Goal: Feedback & Contribution: Submit feedback/report problem

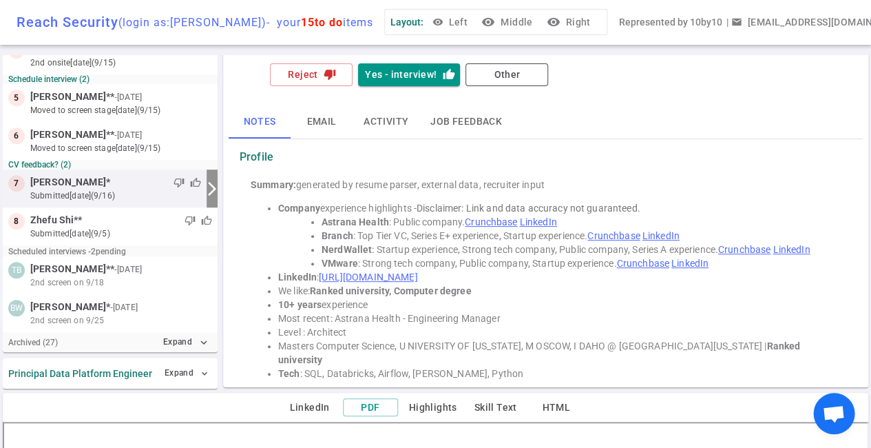
scroll to position [45, 0]
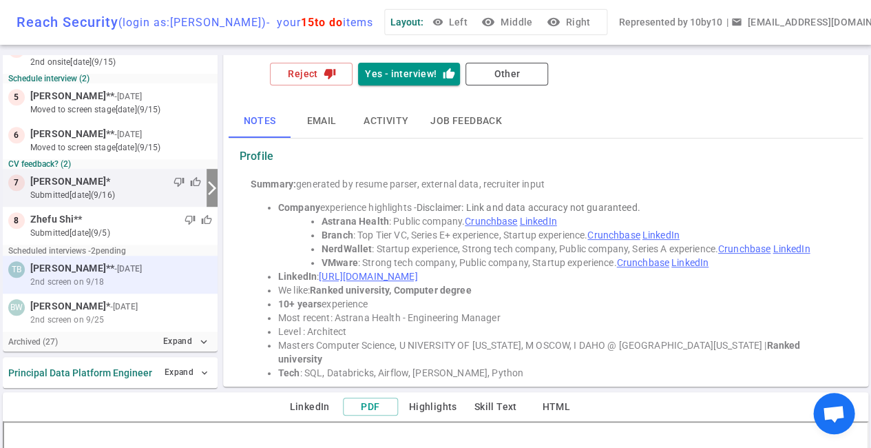
click at [145, 269] on div at bounding box center [178, 269] width 67 height 14
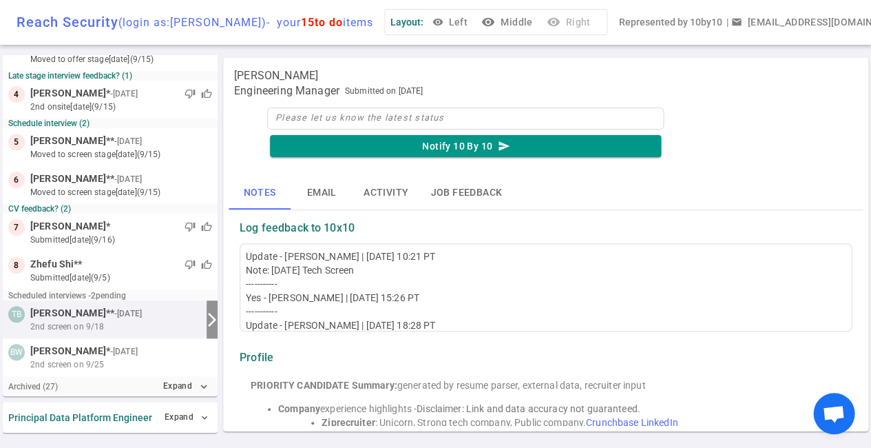
scroll to position [0, 0]
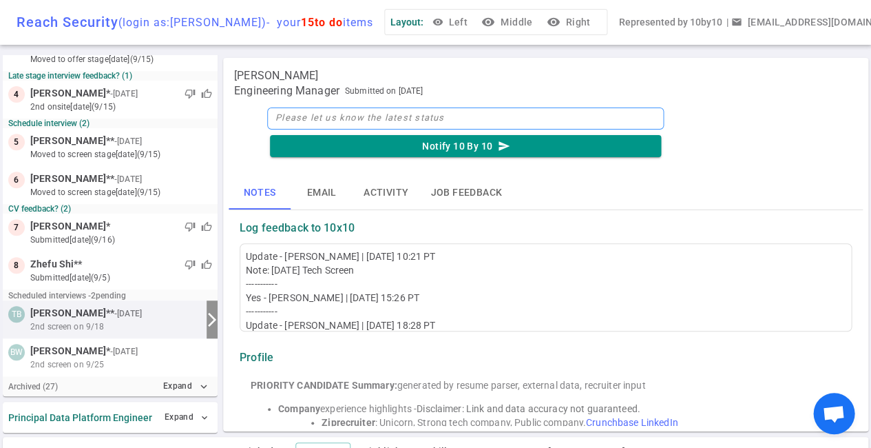
click at [297, 116] on textarea at bounding box center [465, 118] width 397 height 22
type textarea "T"
type textarea "Te"
type textarea "Tec"
type textarea "Tech"
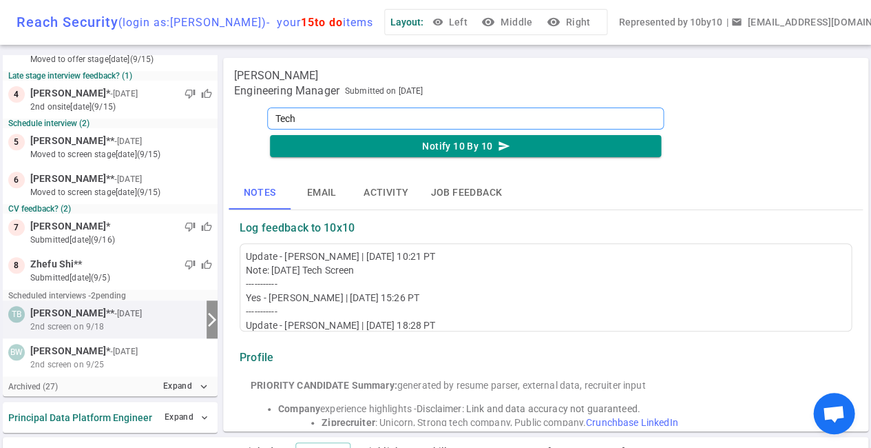
type textarea "Tech"
type textarea "Tech s"
type textarea "Tech sc"
type textarea "Tech scr"
type textarea "Tech scre"
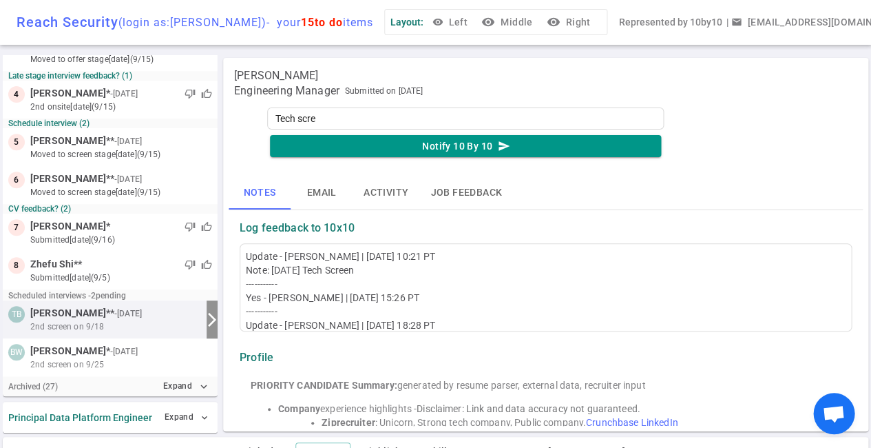
type textarea "Tech scree"
type textarea "Tech screen"
type textarea "Tech screen w"
type textarea "Tech screen wi"
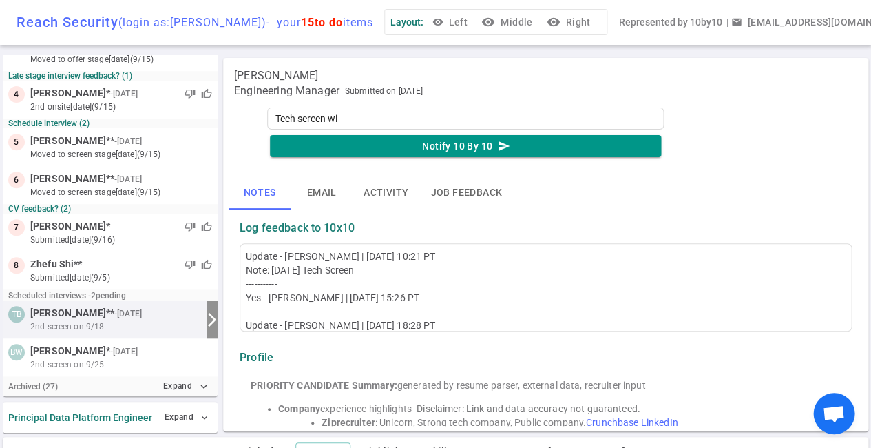
type textarea "Tech screen wit"
type textarea "Tech screen with"
type textarea "Tech screen with B"
type textarea "Tech screen with Br"
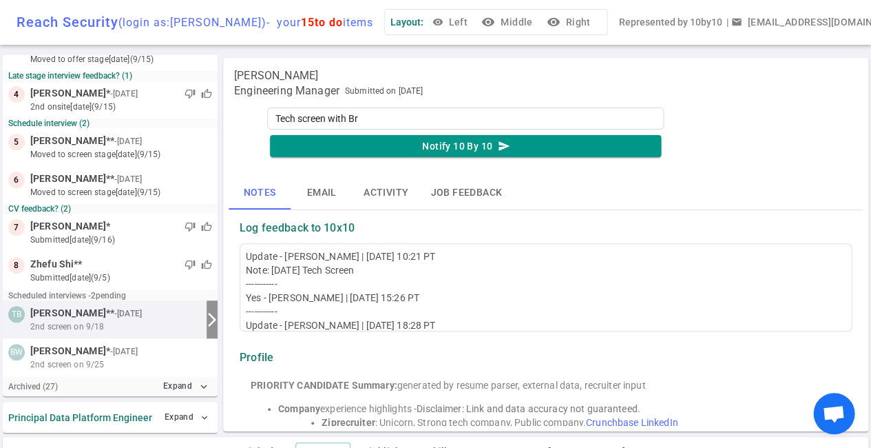
type textarea "Tech screen with Bri"
type textarea "Tech screen with [PERSON_NAME]"
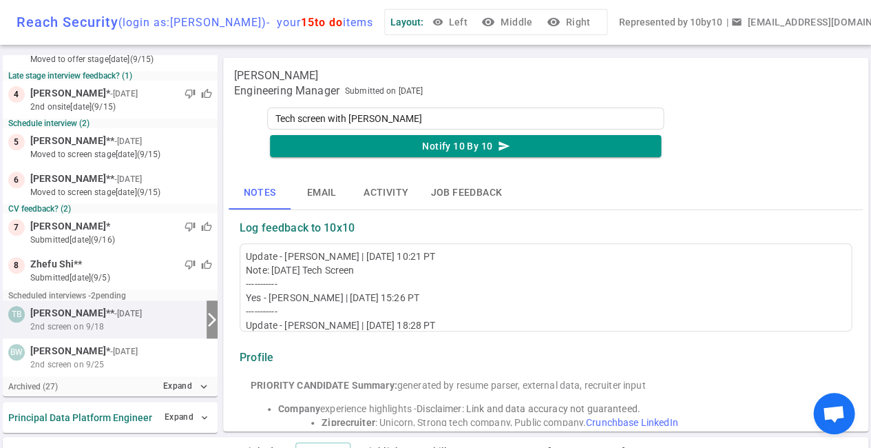
type textarea "Tech screen with [PERSON_NAME] to"
type textarea "Tech screen with [PERSON_NAME] [PERSON_NAME]"
type textarea "Tech screen with [PERSON_NAME]"
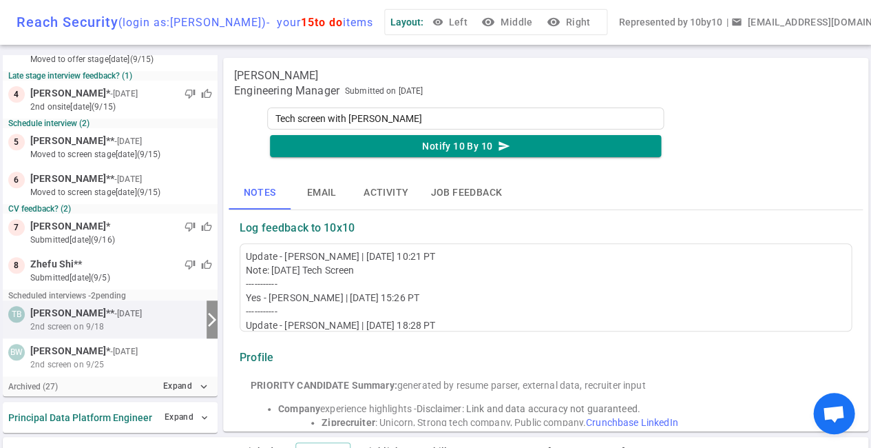
type textarea "Tech screen with [PERSON_NAME]"
type textarea "Tech screen with [PERSON_NAME] [DATE]"
type textarea "Tech screen with [PERSON_NAME] [DATE] T"
type textarea "Tech screen with [PERSON_NAME] [DATE] Th"
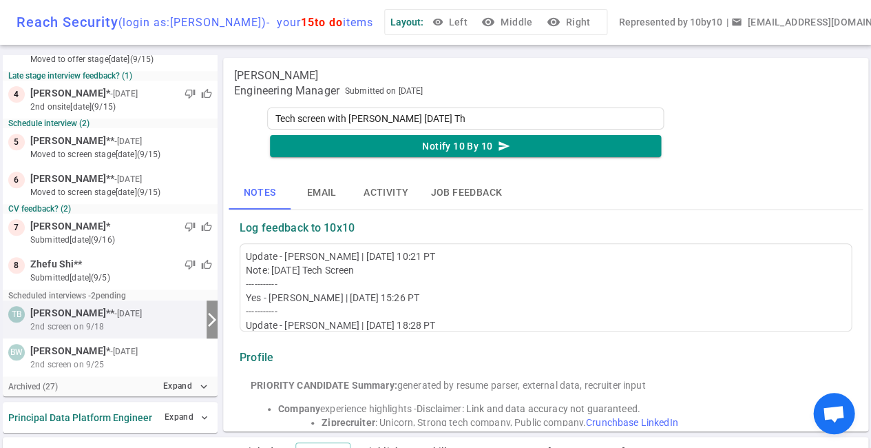
type textarea "Tech screen with [PERSON_NAME] [DATE] Thu"
type textarea "Tech screen with [PERSON_NAME] [DATE] Thur"
type textarea "Tech screen with [PERSON_NAME] [DATE] Thurs"
type textarea "Tech screen with [PERSON_NAME] [DATE] Thursd"
type textarea "Tech screen with [PERSON_NAME] [DATE] Thursda"
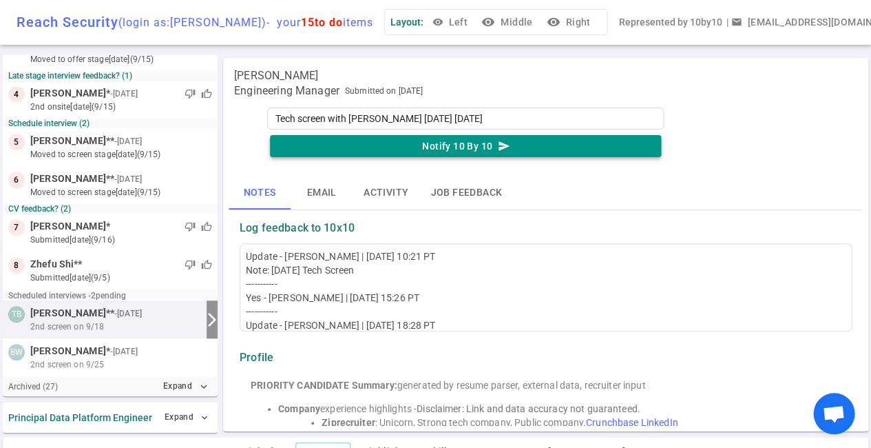
type textarea "Tech screen with [PERSON_NAME] [DATE] [DATE]"
click at [419, 147] on button "Notify 10 By 10 send" at bounding box center [465, 146] width 391 height 23
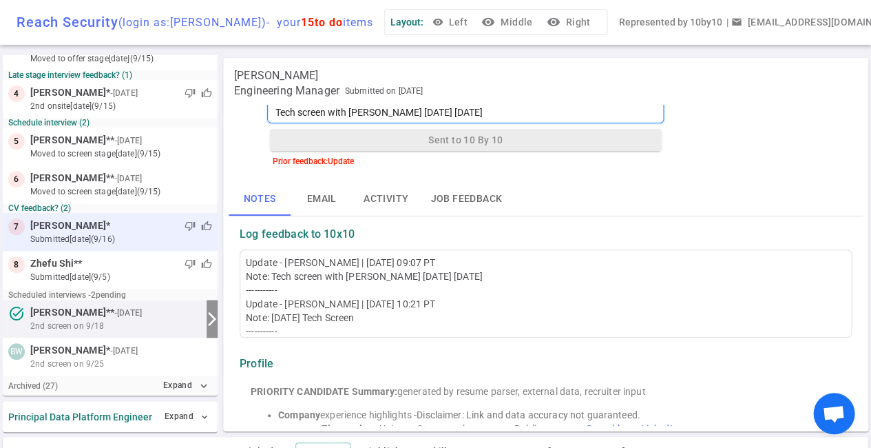
scroll to position [102, 0]
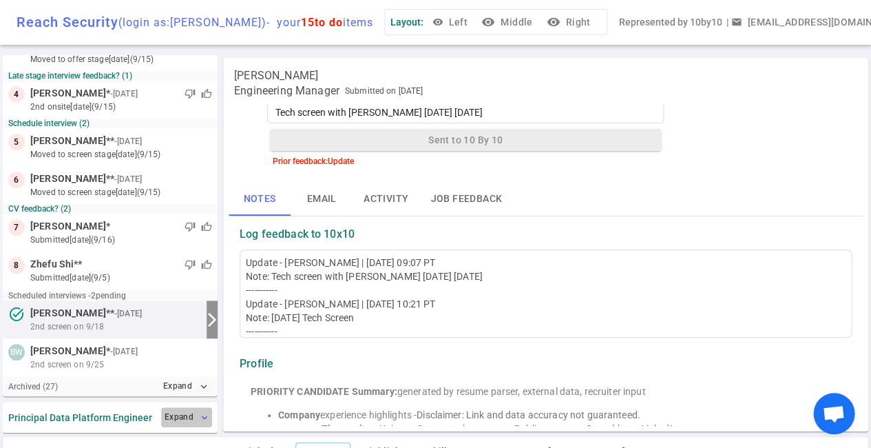
click at [199, 412] on span "expand_more" at bounding box center [204, 417] width 11 height 11
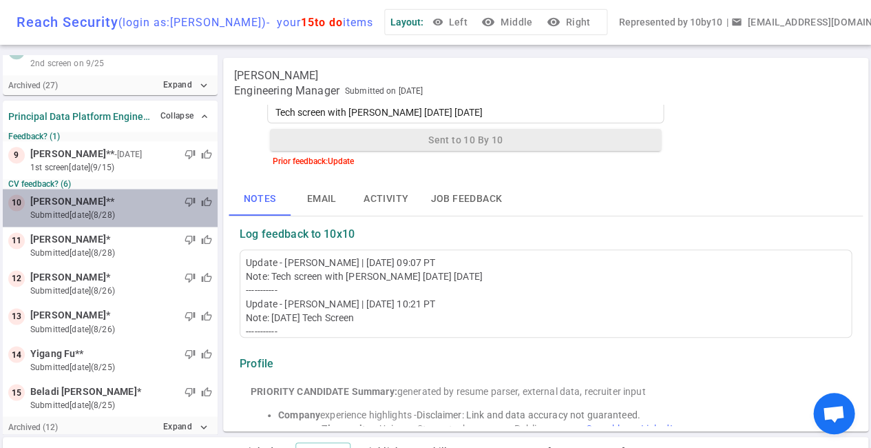
click at [92, 194] on span "[PERSON_NAME]" at bounding box center [68, 201] width 76 height 14
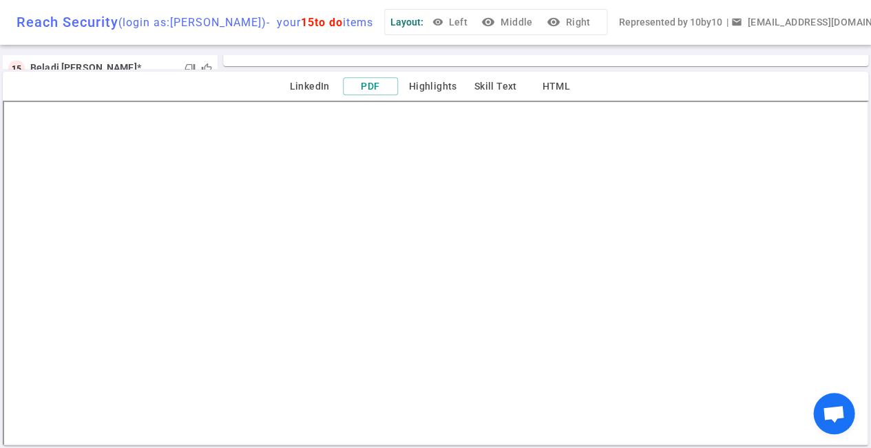
scroll to position [365, 0]
click at [312, 80] on button "LinkedIn" at bounding box center [309, 86] width 55 height 17
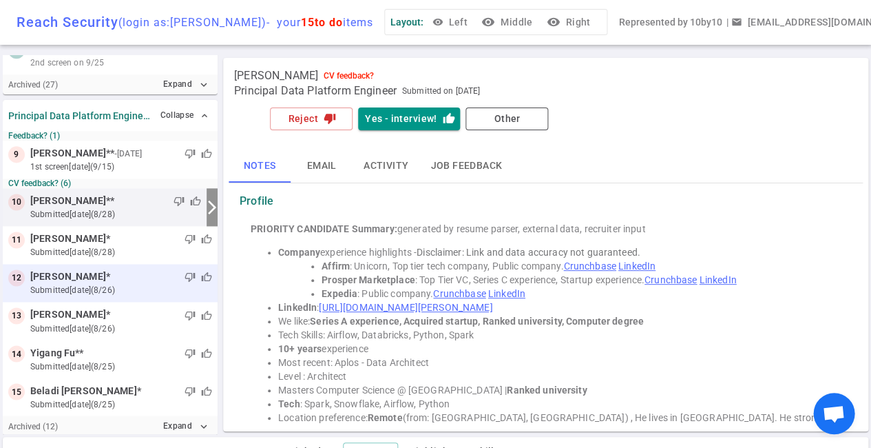
scroll to position [403, 0]
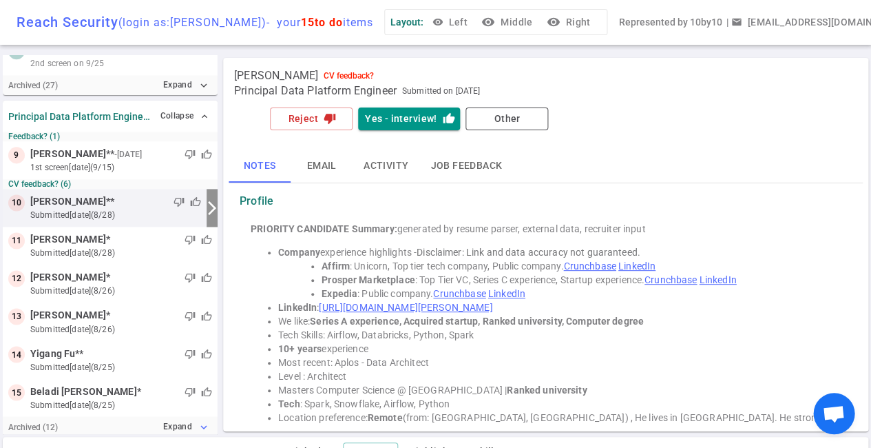
click at [167, 422] on button "Expand expand_more" at bounding box center [186, 426] width 52 height 20
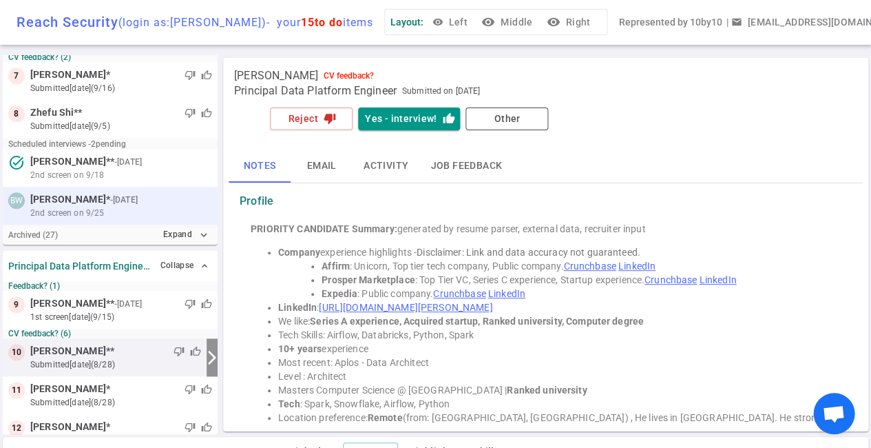
scroll to position [254, 0]
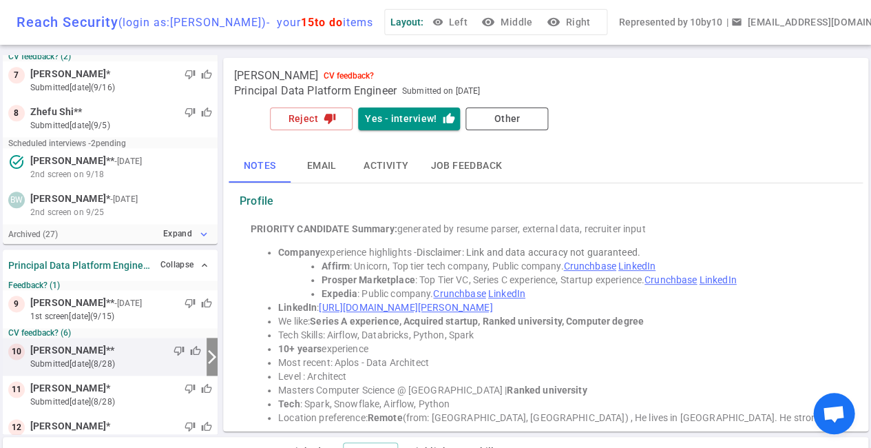
click at [196, 230] on button "Expand expand_more" at bounding box center [186, 234] width 52 height 20
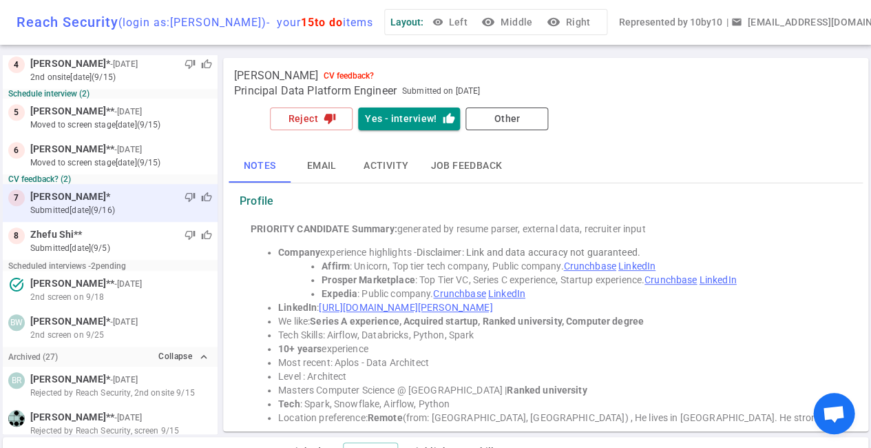
scroll to position [128, 0]
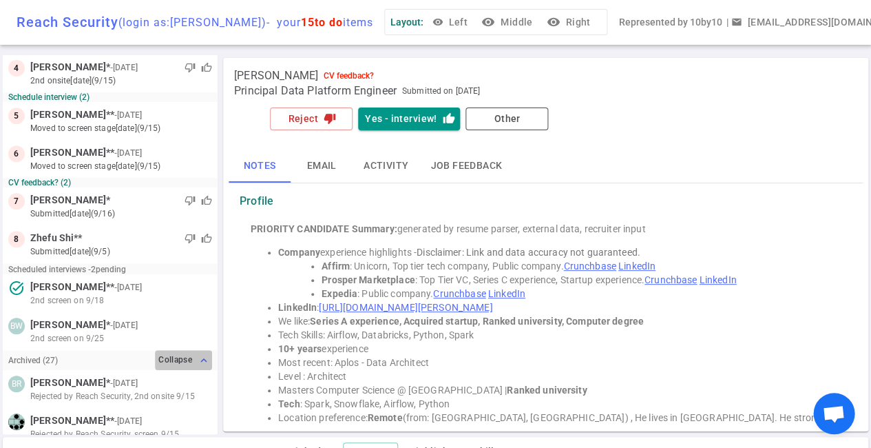
click at [196, 359] on button "Collapse expand_less" at bounding box center [183, 360] width 57 height 20
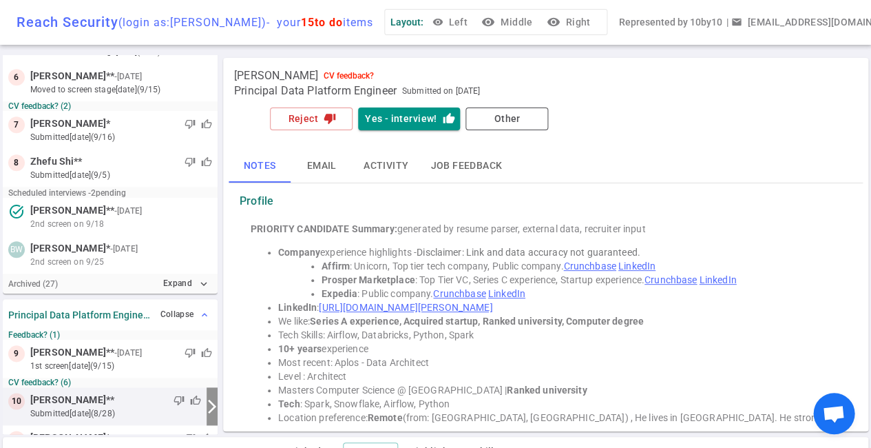
scroll to position [206, 0]
click at [138, 312] on strong "Principal Data Platform Engineer" at bounding box center [79, 313] width 143 height 11
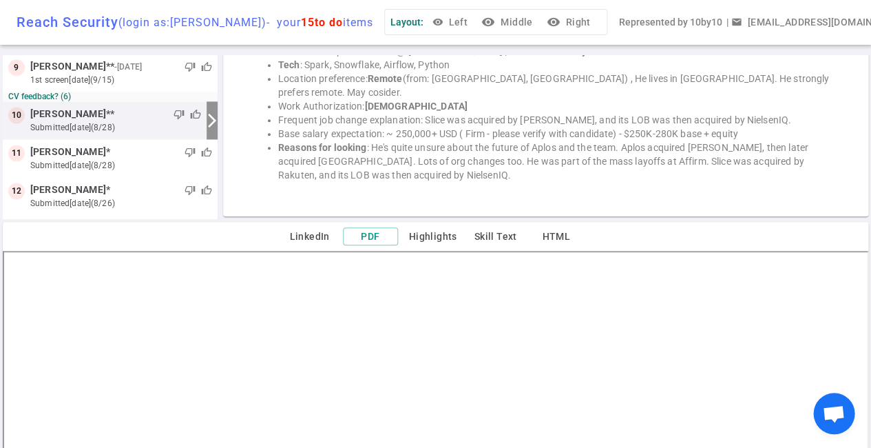
scroll to position [0, 0]
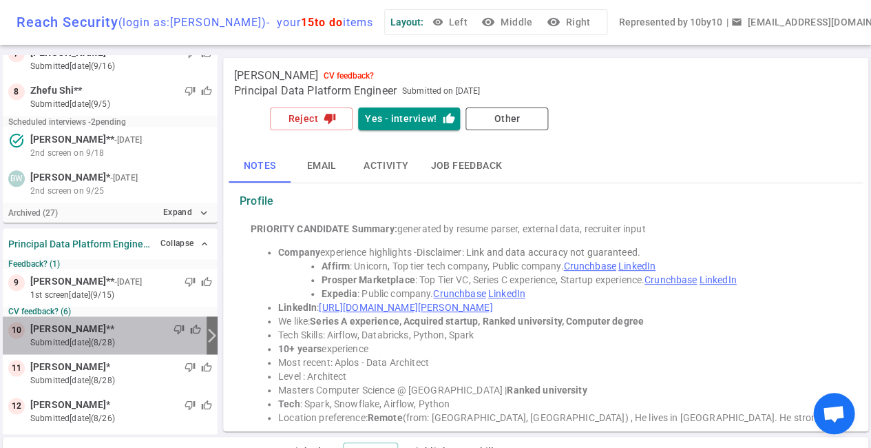
click at [105, 336] on small "submitted [DATE] (8/28)" at bounding box center [115, 342] width 171 height 12
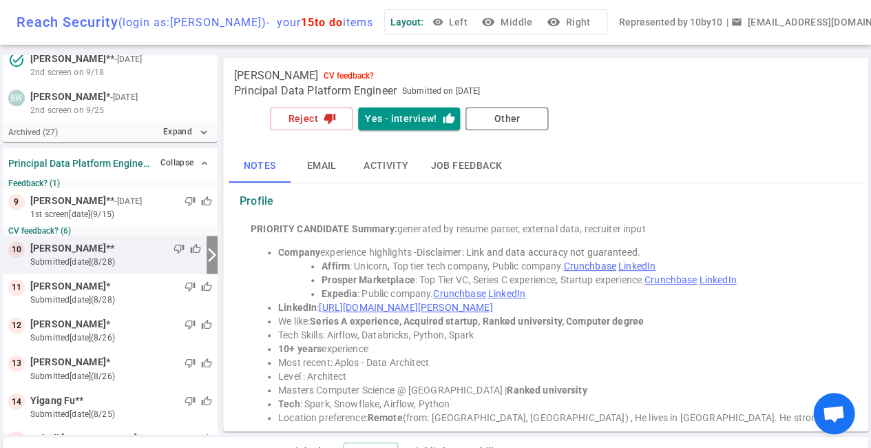
scroll to position [361, 0]
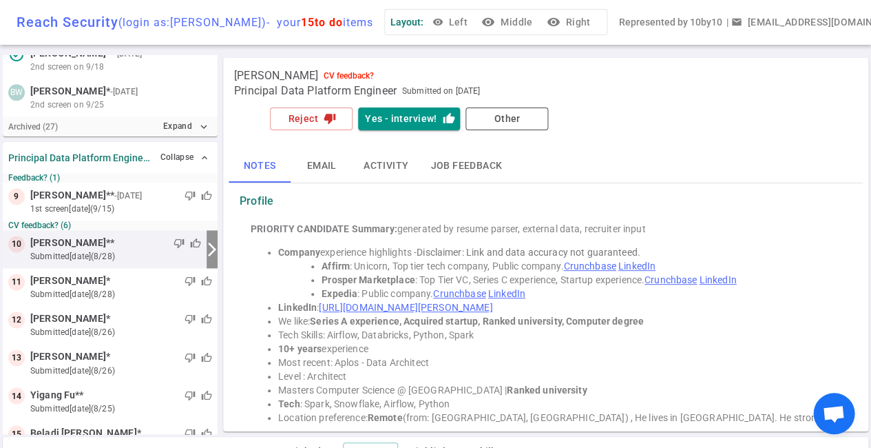
click at [96, 244] on span "[PERSON_NAME] **" at bounding box center [72, 242] width 84 height 14
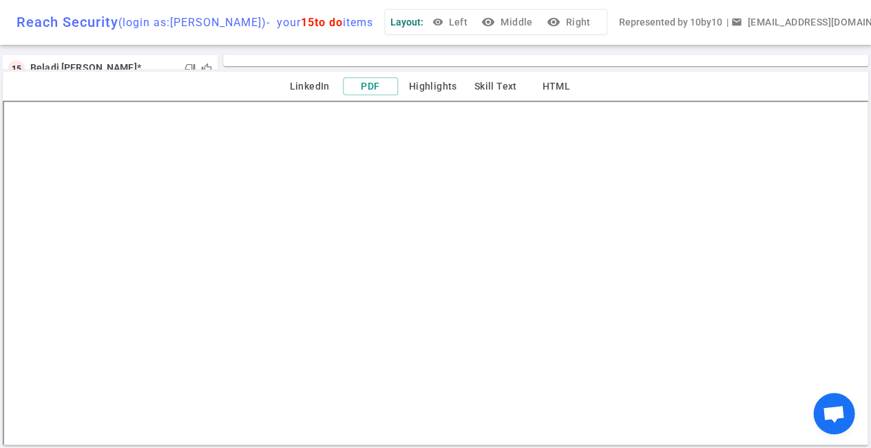
scroll to position [365, 0]
click at [389, 83] on button "PDF" at bounding box center [370, 86] width 55 height 19
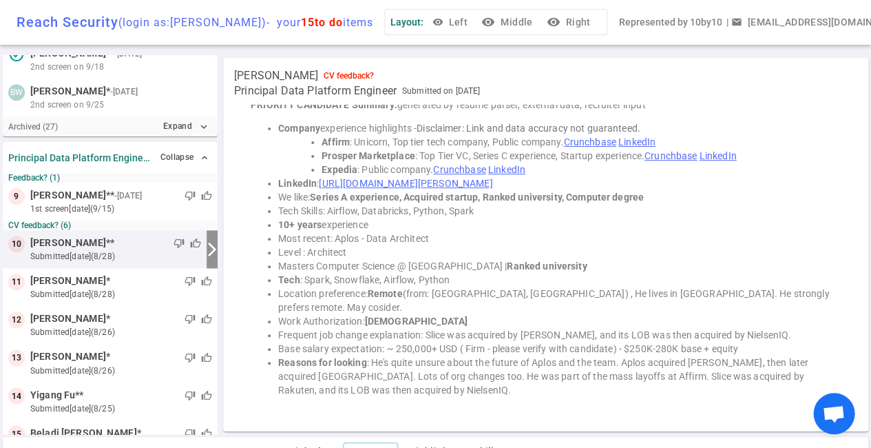
scroll to position [0, 0]
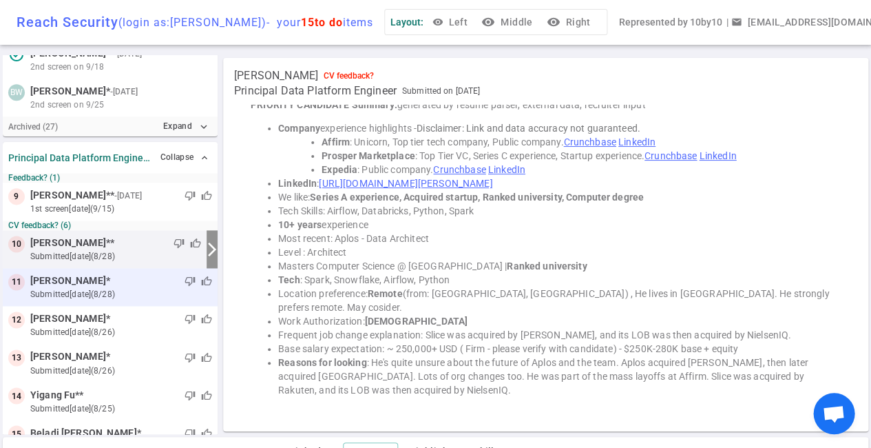
click at [54, 278] on span "[PERSON_NAME]" at bounding box center [68, 280] width 76 height 14
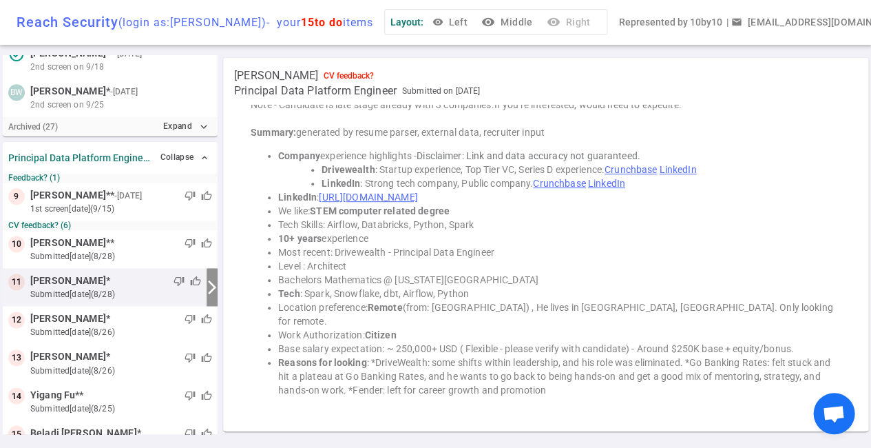
scroll to position [399, 0]
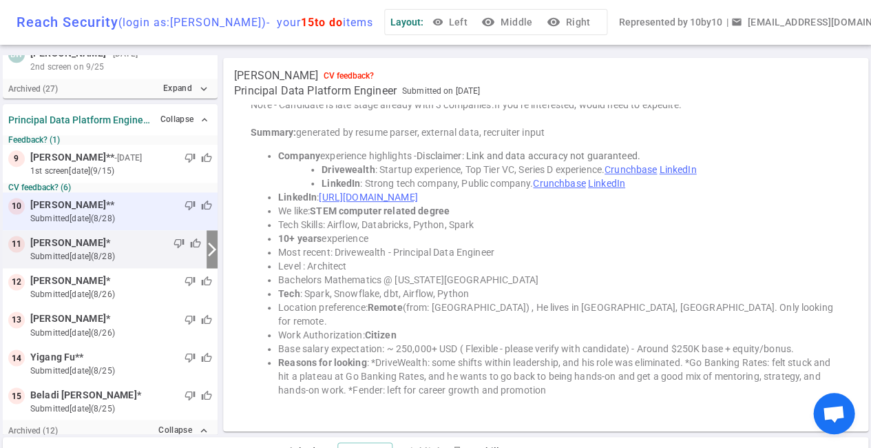
click at [63, 200] on span "[PERSON_NAME]" at bounding box center [68, 205] width 76 height 14
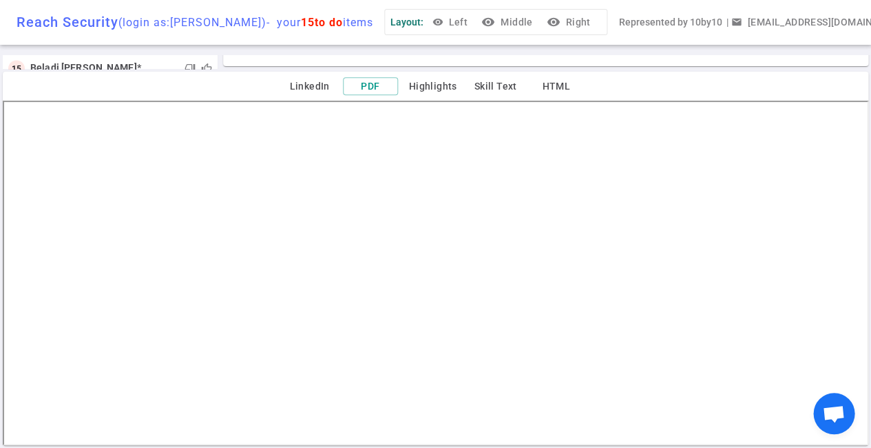
scroll to position [365, 0]
